Goal: Transaction & Acquisition: Obtain resource

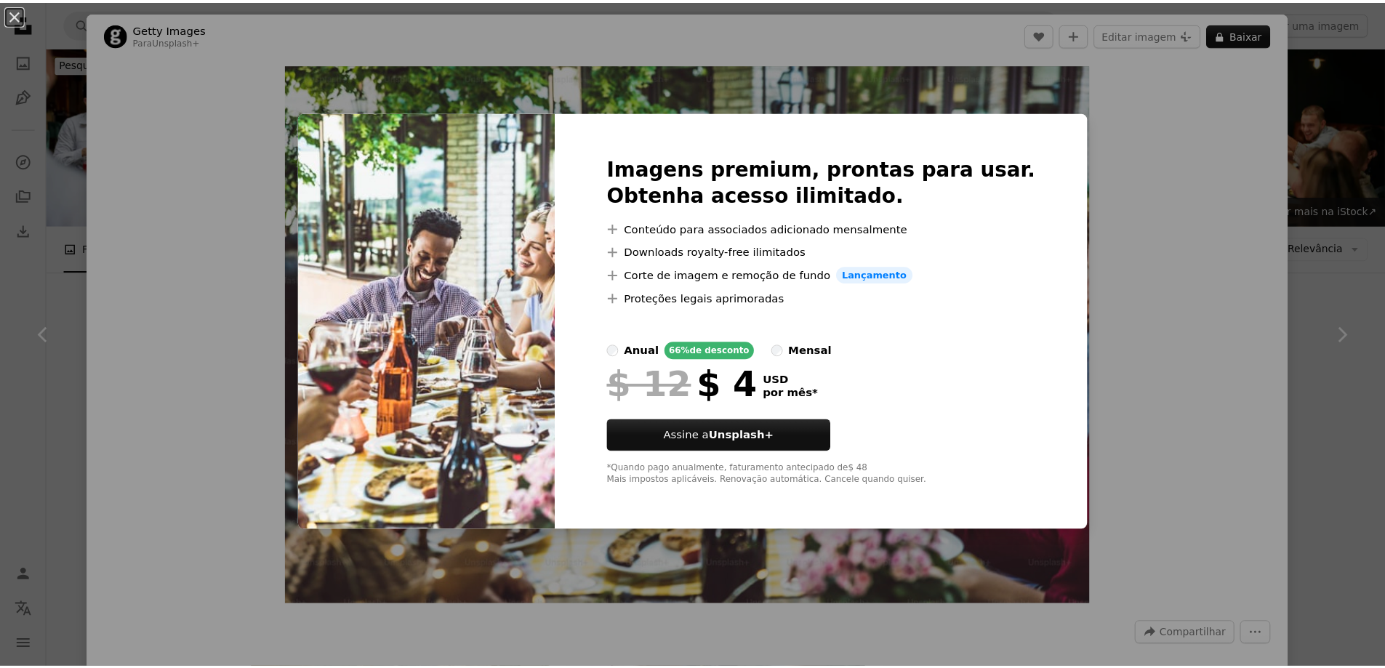
scroll to position [1018, 0]
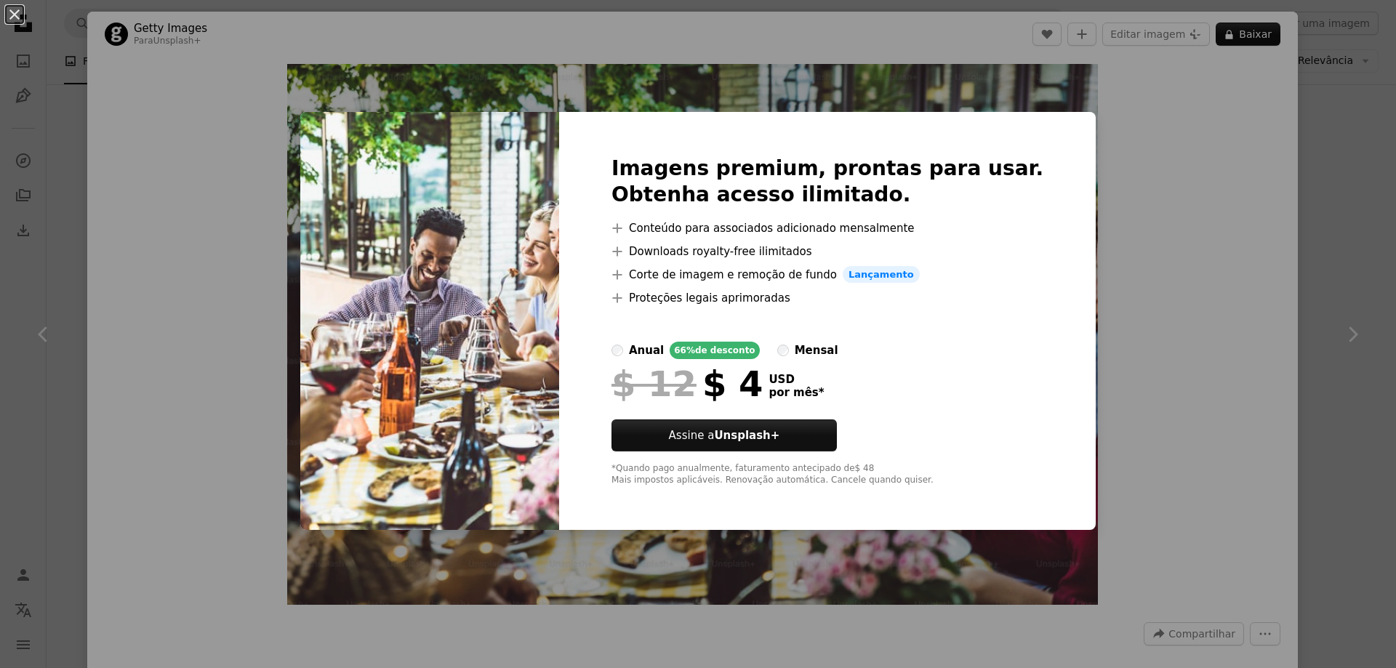
click at [1148, 262] on div "An X shape Imagens premium, prontas para usar. Obtenha acesso ilimitado. A plus…" at bounding box center [698, 334] width 1396 height 668
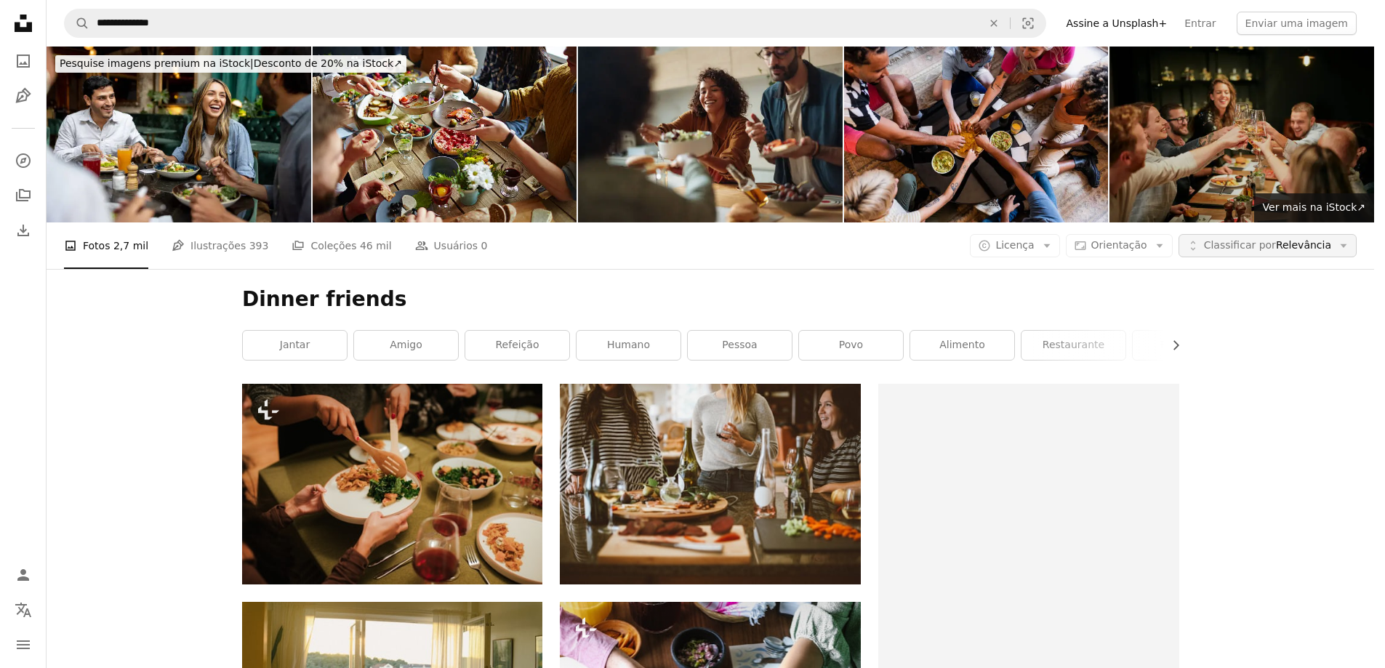
click at [1276, 239] on span "Classificar por" at bounding box center [1240, 245] width 72 height 12
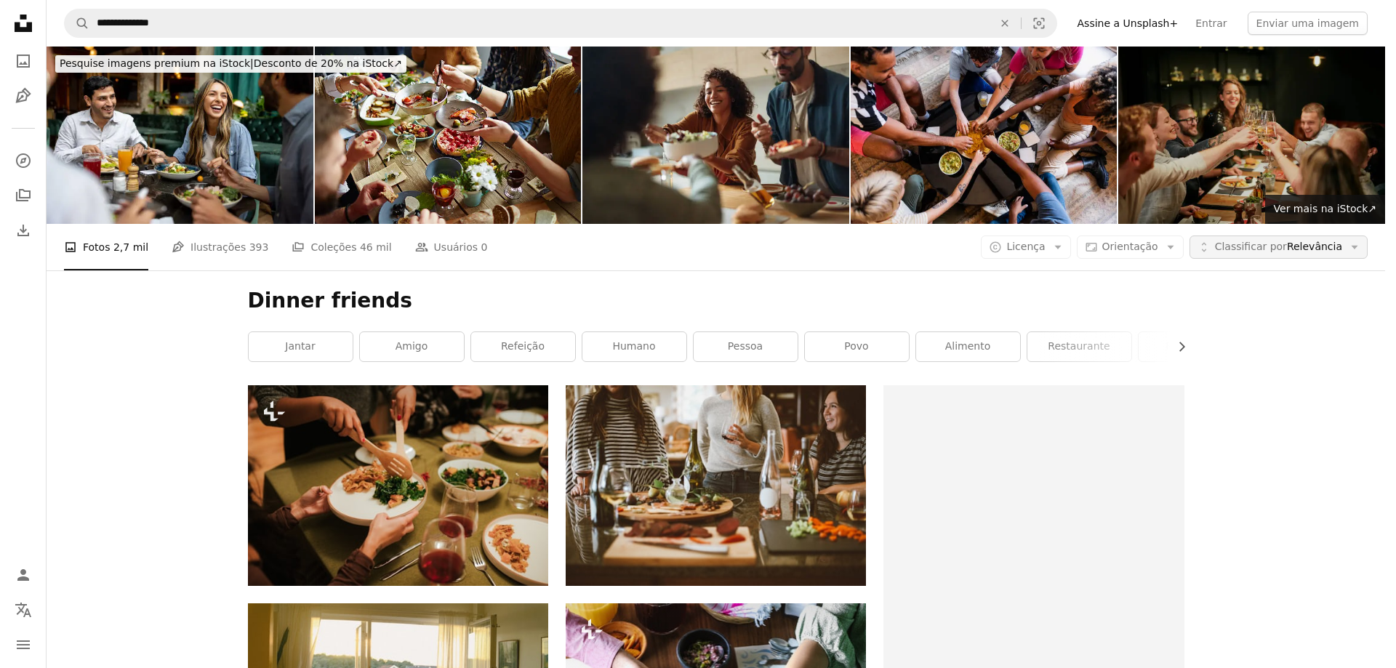
scroll to position [1018, 0]
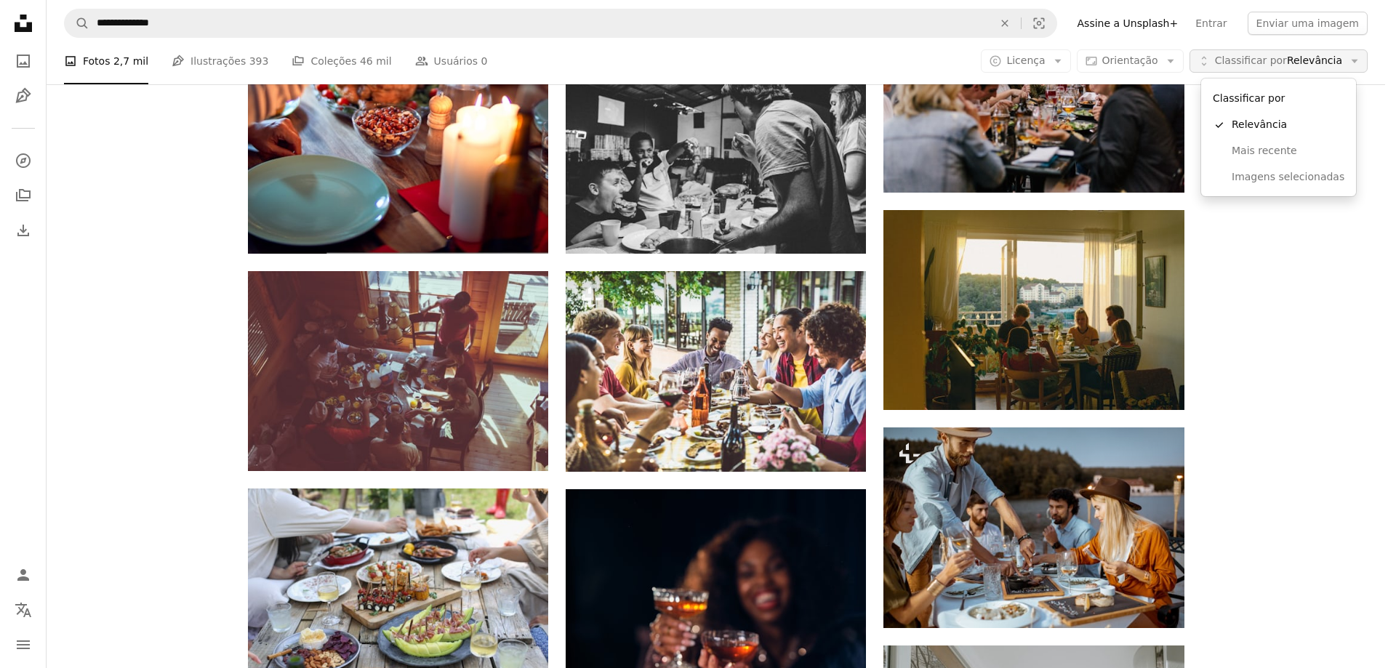
click at [1279, 61] on span "Classificar por" at bounding box center [1251, 61] width 72 height 12
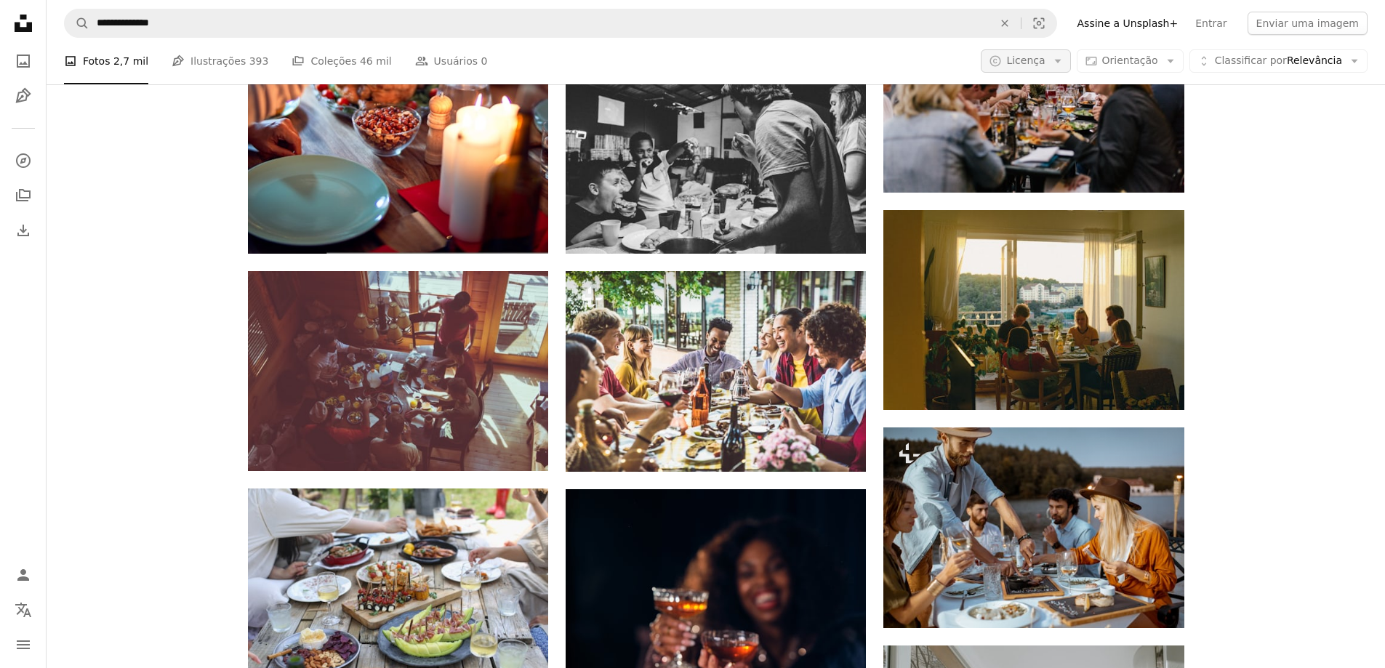
click at [1045, 64] on span "Licença" at bounding box center [1025, 61] width 39 height 12
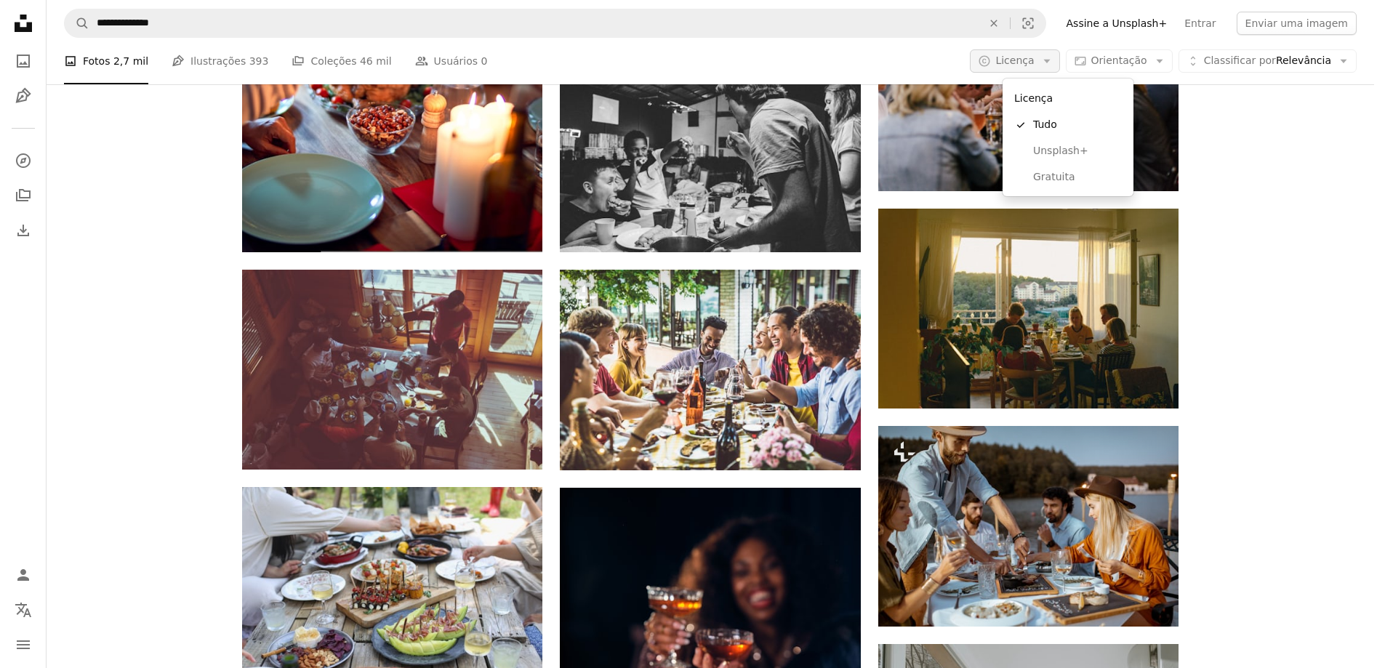
scroll to position [0, 0]
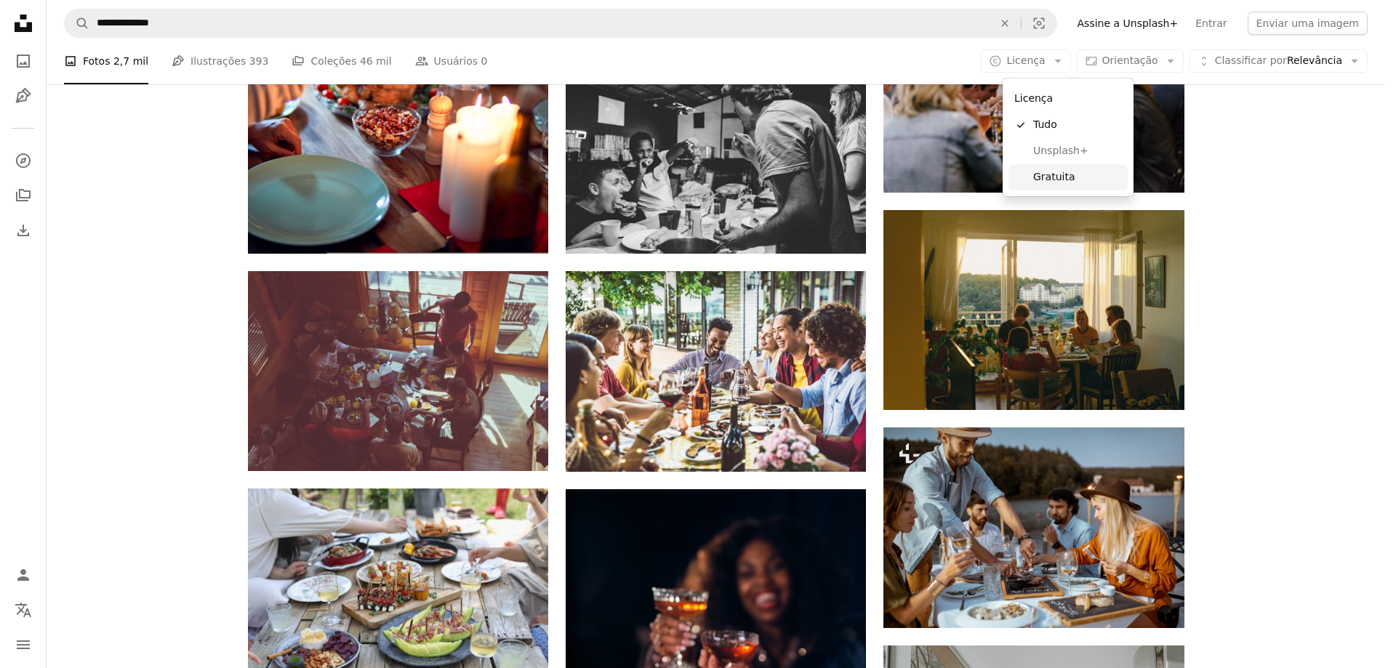
click at [1035, 174] on span "Gratuita" at bounding box center [1077, 177] width 89 height 15
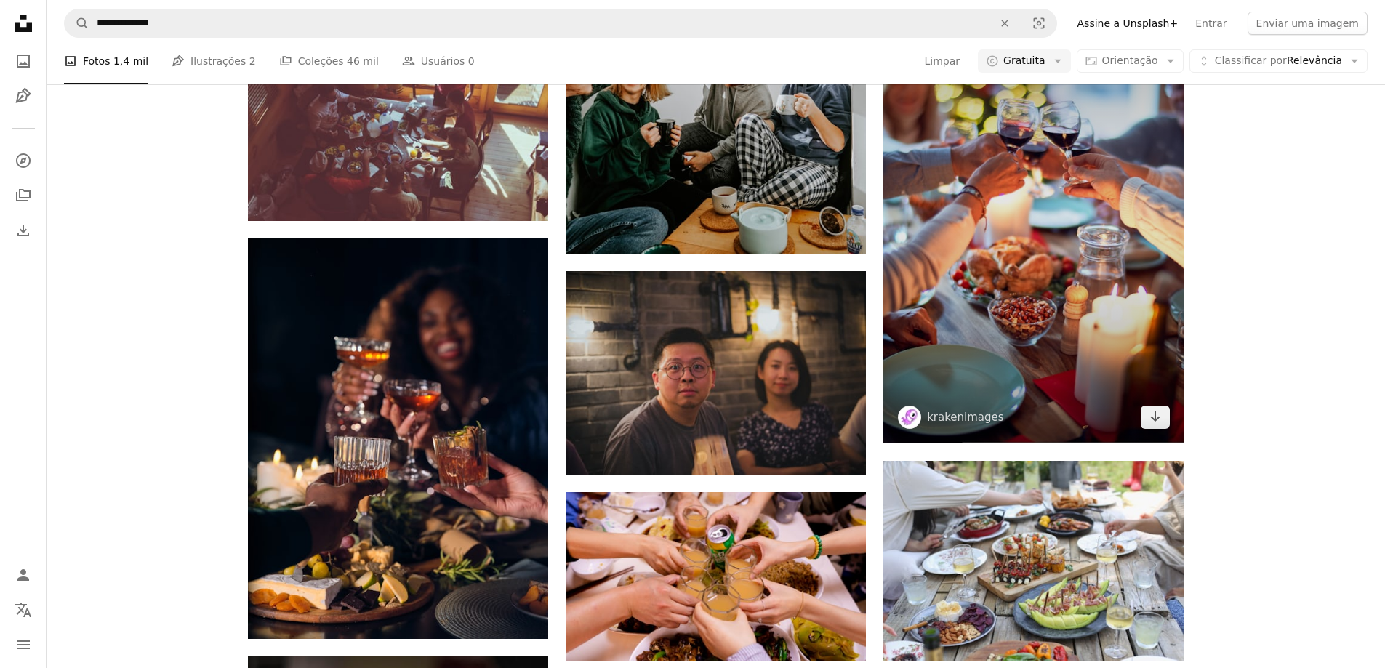
scroll to position [945, 0]
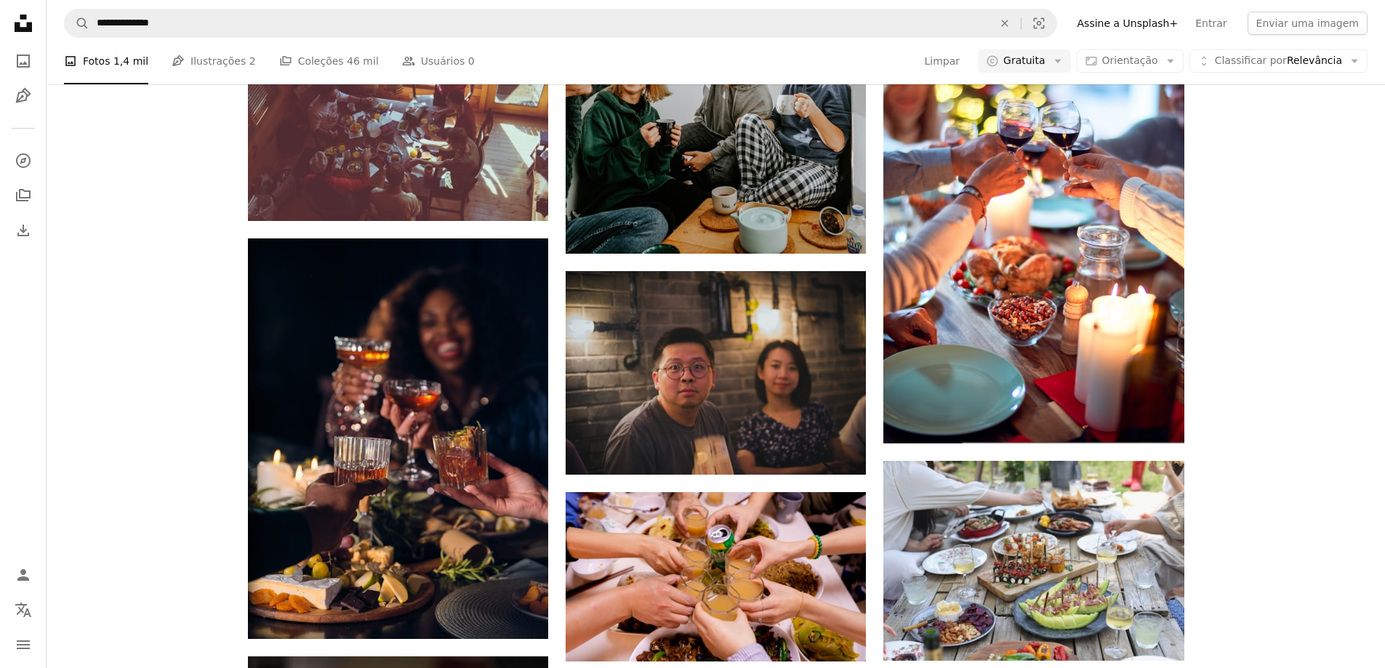
drag, startPoint x: 1283, startPoint y: 352, endPoint x: 1321, endPoint y: 217, distance: 140.4
click at [1321, 214] on div "A heart A plus sign [PERSON_NAME] Disponível para contratação A checkmark insid…" at bounding box center [716, 466] width 1338 height 2197
